Goal: Information Seeking & Learning: Learn about a topic

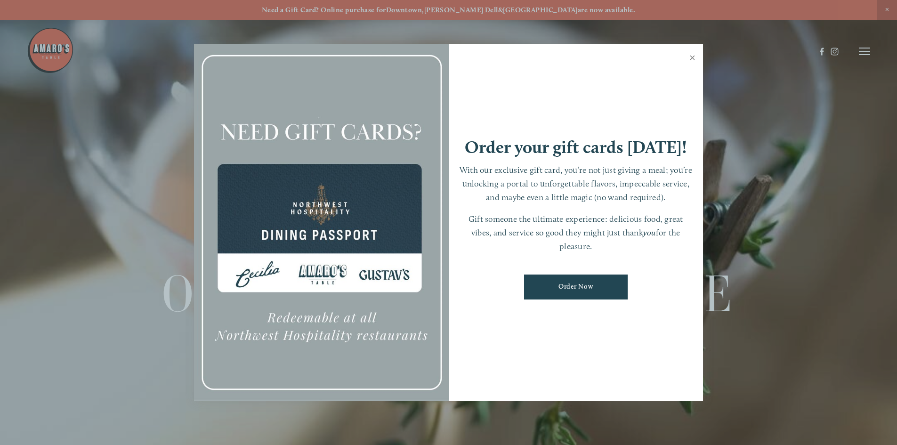
click at [693, 59] on link "Close" at bounding box center [692, 59] width 18 height 26
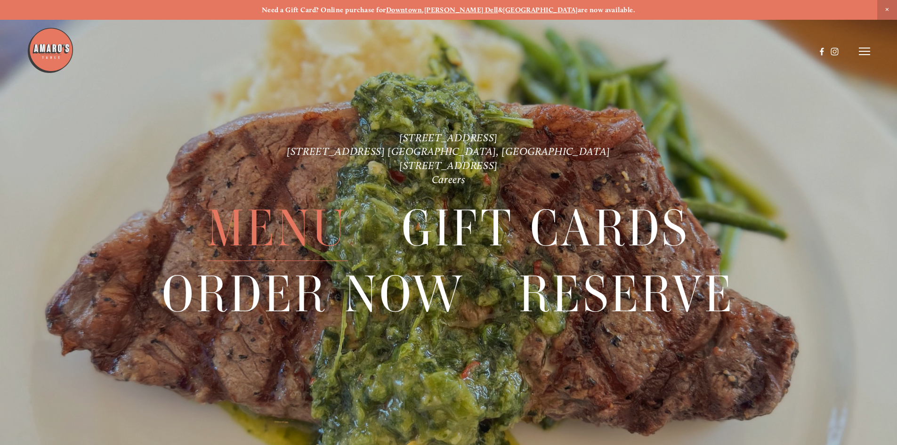
click at [299, 226] on span "Menu" at bounding box center [277, 228] width 140 height 65
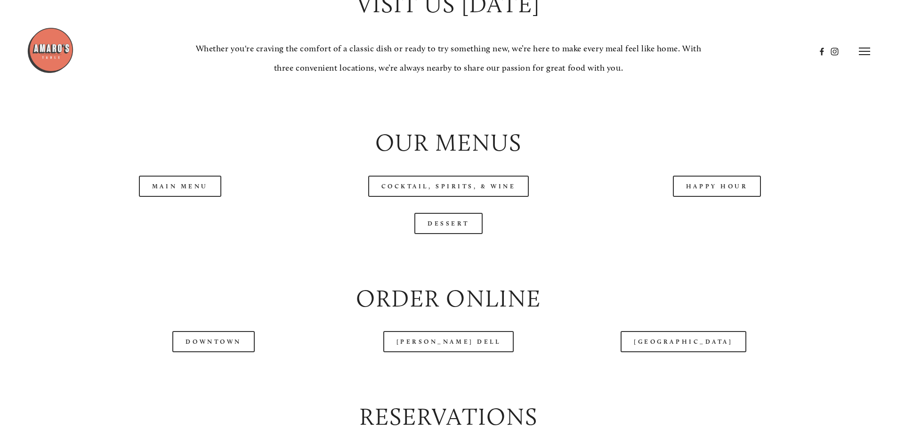
scroll to position [989, 0]
click at [722, 197] on link "Happy Hour" at bounding box center [717, 186] width 89 height 21
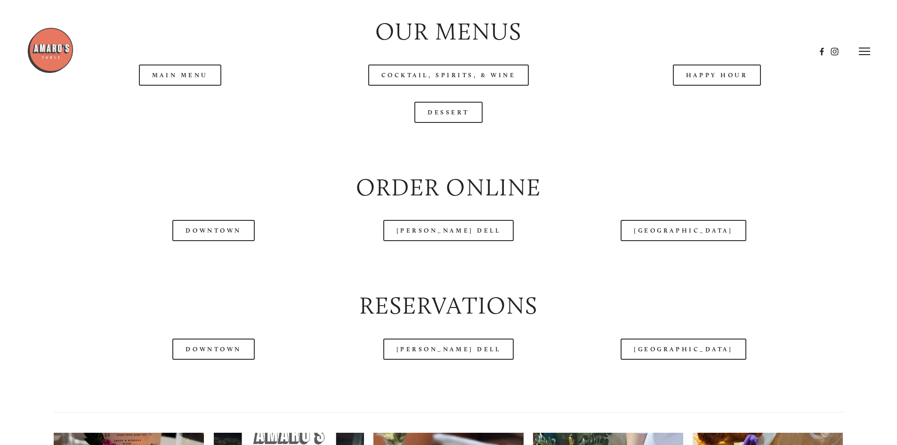
scroll to position [1083, 0]
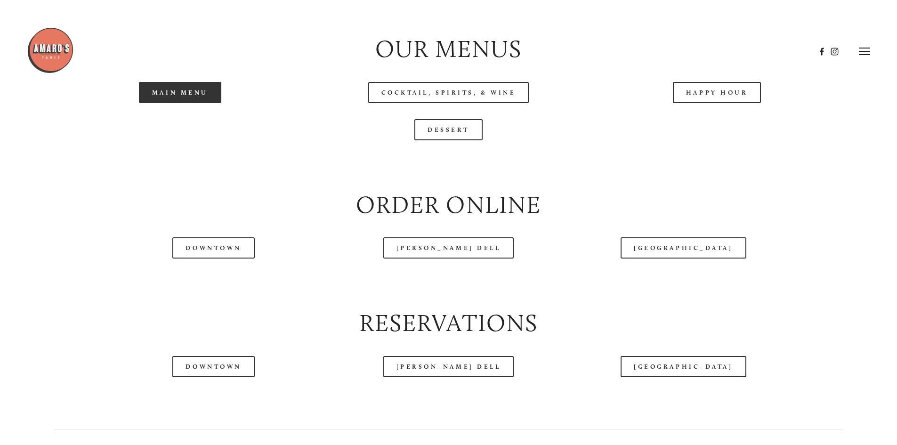
click at [201, 103] on link "Main Menu" at bounding box center [180, 92] width 82 height 21
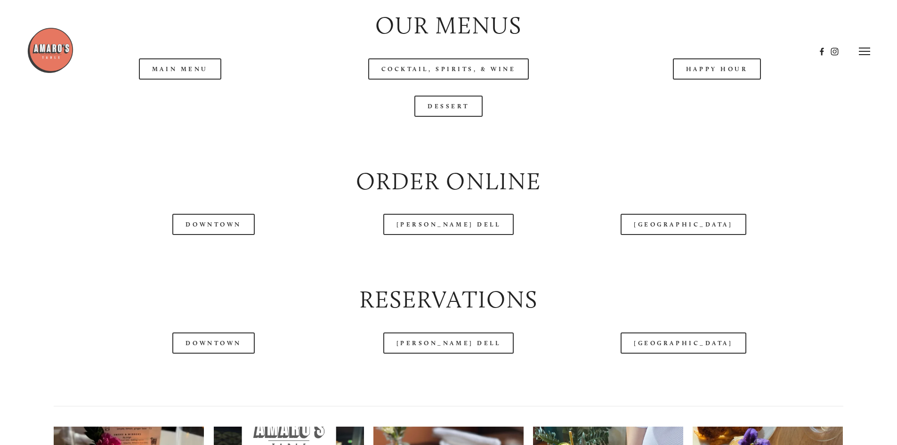
scroll to position [1036, 0]
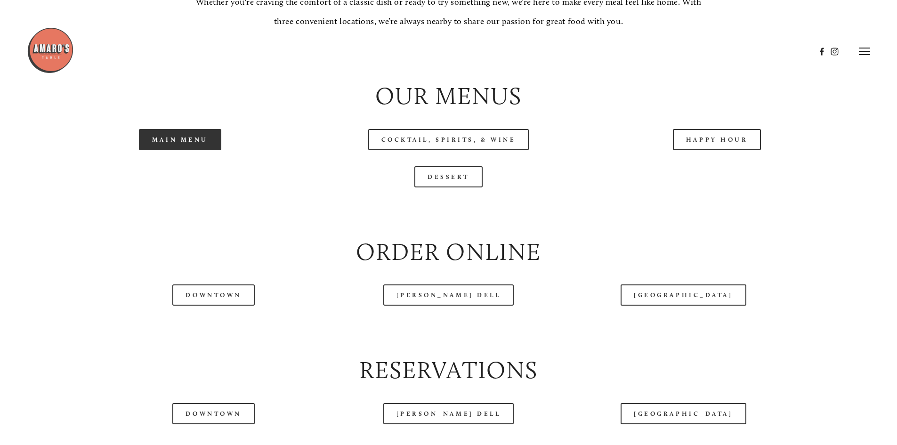
click at [143, 150] on link "Main Menu" at bounding box center [180, 139] width 82 height 21
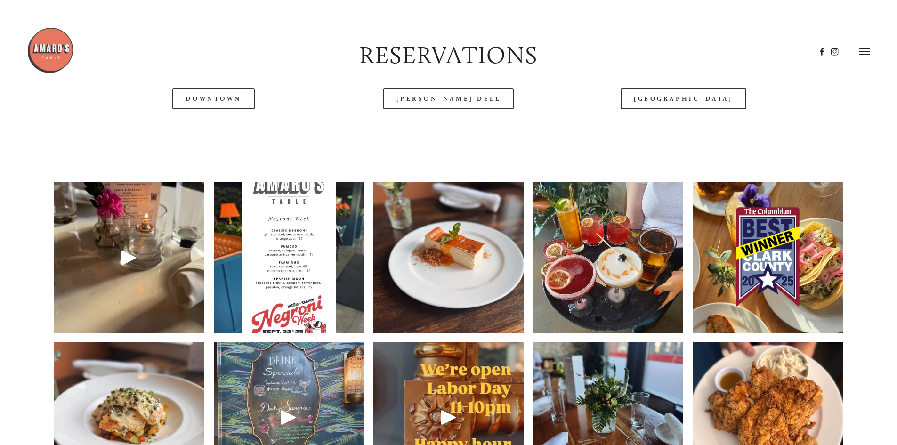
scroll to position [1318, 0]
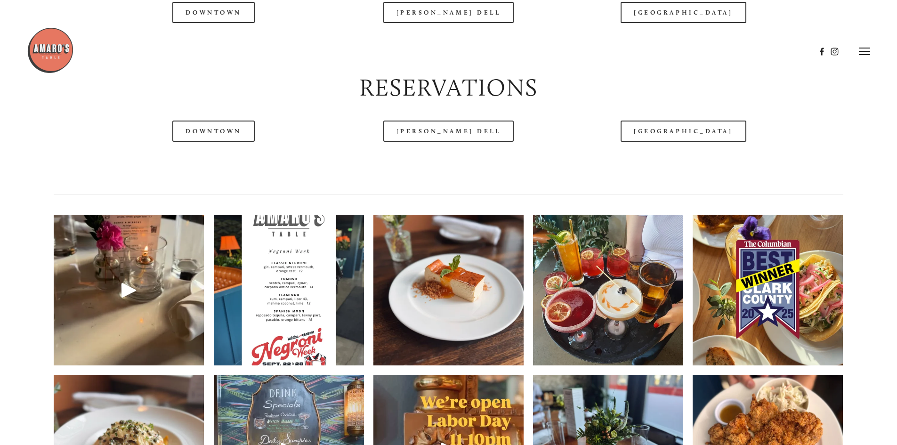
click at [679, 42] on div at bounding box center [421, 51] width 789 height 49
